Goal: Task Accomplishment & Management: Manage account settings

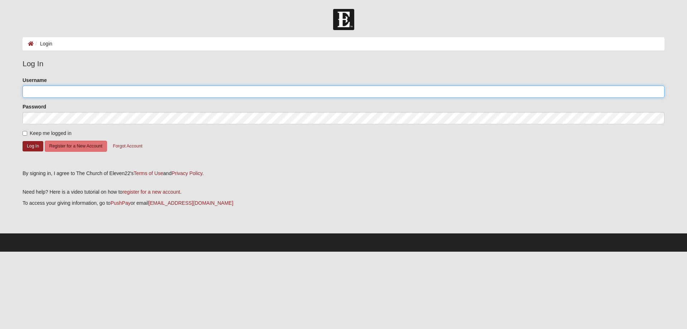
click at [43, 90] on input "Username" at bounding box center [344, 91] width 642 height 12
type input "lannie11"
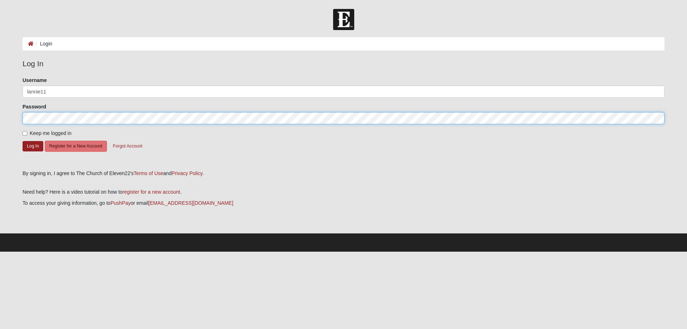
click at [23, 141] on button "Log In" at bounding box center [33, 146] width 21 height 10
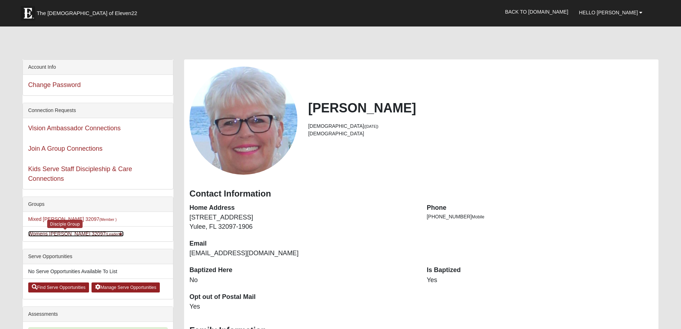
click at [54, 233] on link "Womens Kremin 32097 (Leader )" at bounding box center [76, 234] width 96 height 6
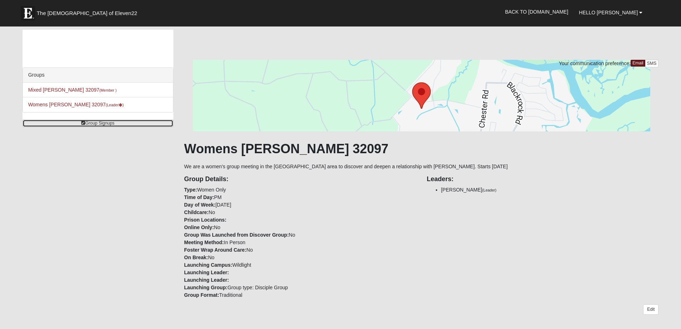
click at [97, 122] on link "Group Signups" at bounding box center [98, 123] width 151 height 8
click at [101, 122] on link "Group Signups" at bounding box center [98, 123] width 151 height 8
click at [619, 11] on span "Hello Lannie" at bounding box center [608, 13] width 59 height 6
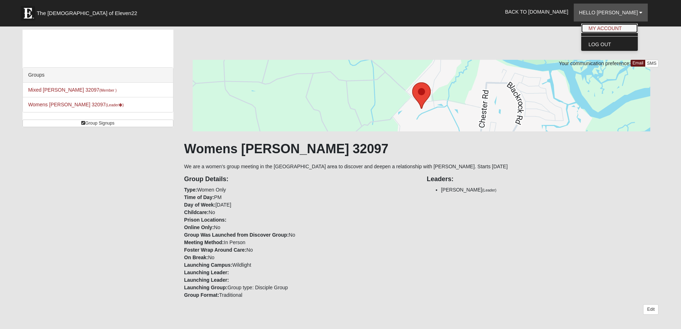
click at [622, 27] on link "My Account" at bounding box center [610, 28] width 57 height 9
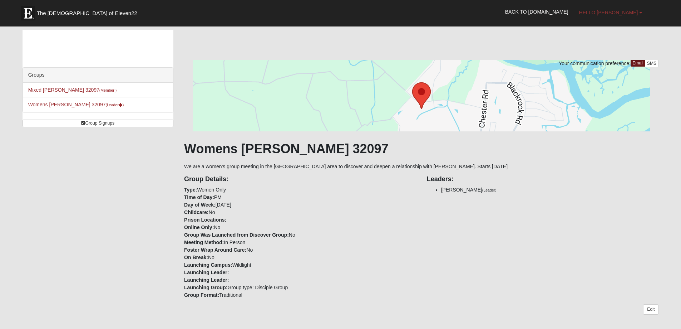
click at [626, 13] on span "Hello Lannie" at bounding box center [608, 13] width 59 height 6
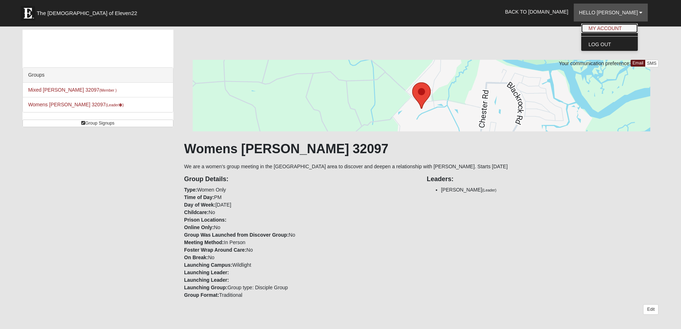
click at [626, 31] on link "My Account" at bounding box center [610, 28] width 57 height 9
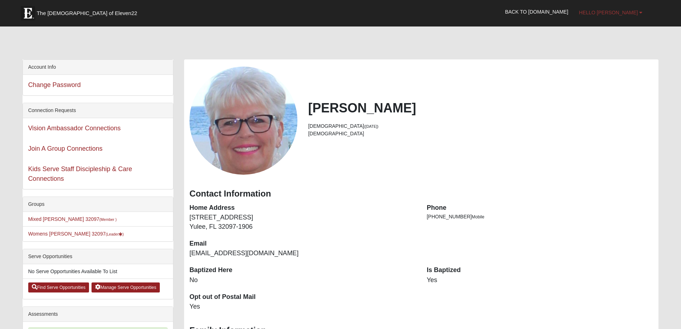
click at [628, 12] on span "Hello Lannie" at bounding box center [608, 13] width 59 height 6
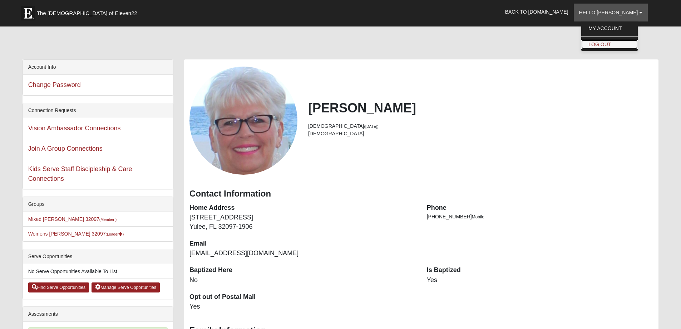
click at [617, 44] on link "Log Out" at bounding box center [610, 44] width 57 height 9
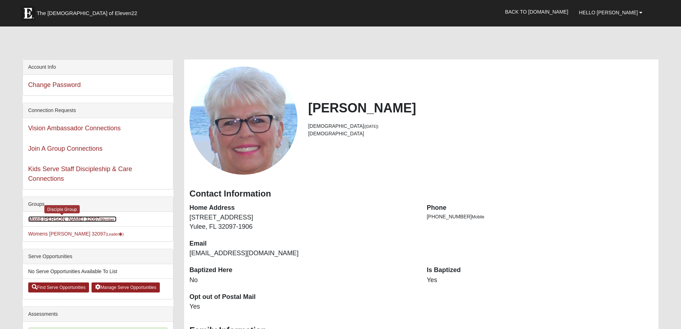
click at [55, 217] on link "Mixed Sullivan 32097 (Member )" at bounding box center [72, 219] width 89 height 6
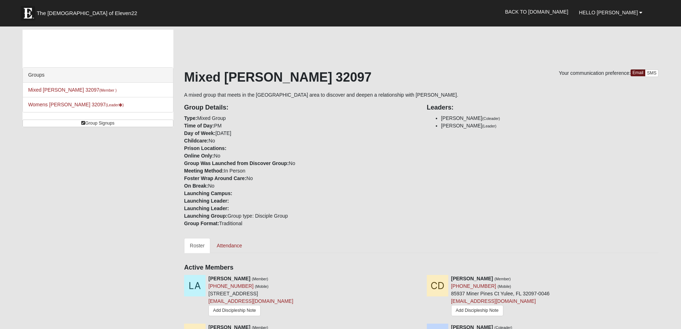
click at [310, 46] on div "Your communication preference: Email SMS Mixed Sullivan 32097 A mixed group tha…" at bounding box center [421, 306] width 475 height 553
click at [631, 11] on span "Hello Lannie" at bounding box center [608, 13] width 59 height 6
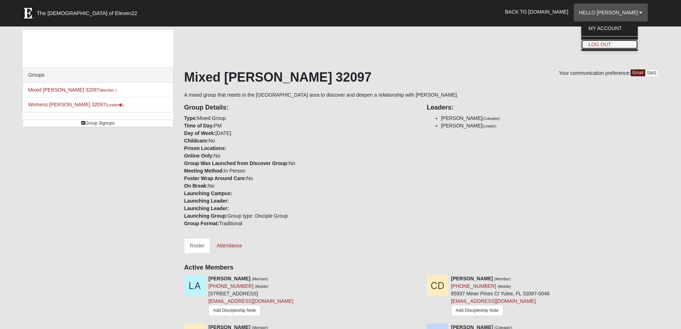
click at [619, 43] on link "Log Out" at bounding box center [610, 44] width 57 height 9
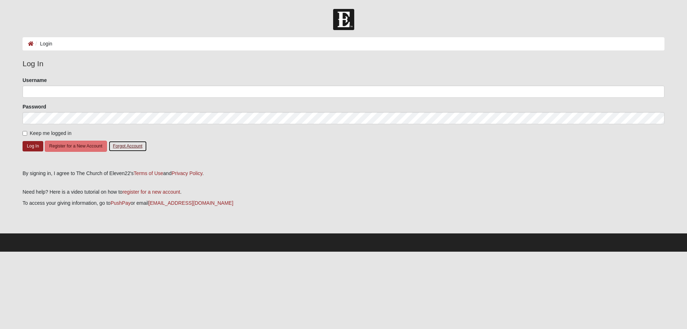
click at [125, 144] on button "Forgot Account" at bounding box center [127, 146] width 39 height 11
